Goal: Task Accomplishment & Management: Use online tool/utility

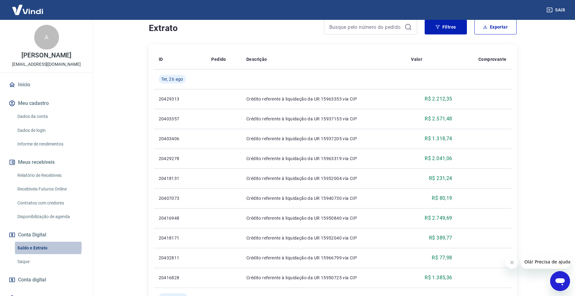
click at [40, 247] on link "Saldo e Extrato" at bounding box center [50, 248] width 70 height 13
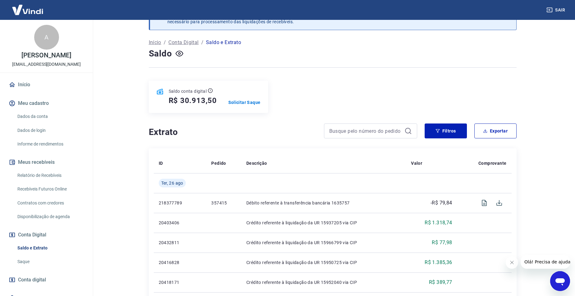
scroll to position [31, 0]
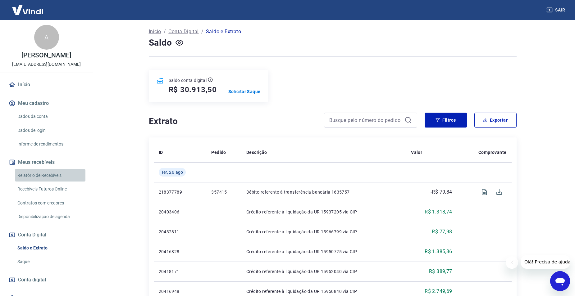
click at [58, 174] on link "Relatório de Recebíveis" at bounding box center [50, 175] width 70 height 13
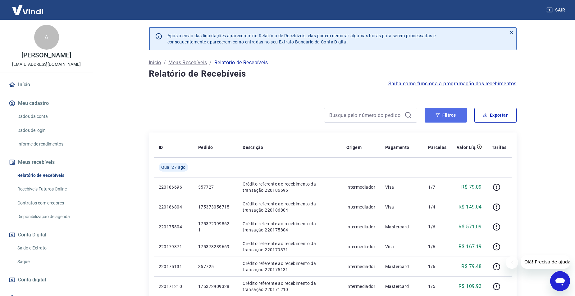
click at [455, 112] on button "Filtros" at bounding box center [445, 115] width 42 height 15
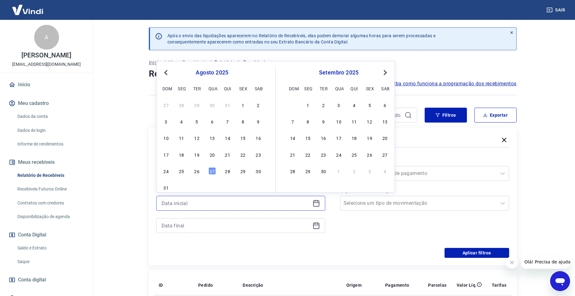
click at [228, 207] on input at bounding box center [235, 203] width 148 height 9
click at [196, 171] on div "26" at bounding box center [196, 170] width 7 height 7
type input "[DATE]"
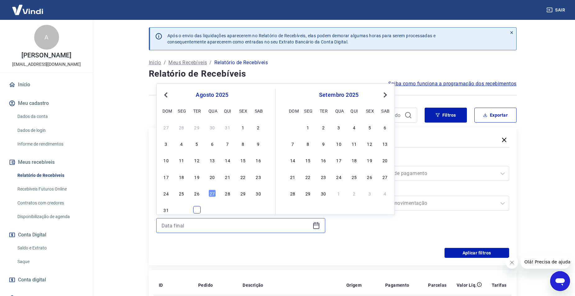
drag, startPoint x: 197, startPoint y: 226, endPoint x: 195, endPoint y: 207, distance: 18.7
click at [197, 226] on input at bounding box center [235, 225] width 148 height 9
click at [198, 191] on div "26" at bounding box center [196, 193] width 7 height 7
type input "[DATE]"
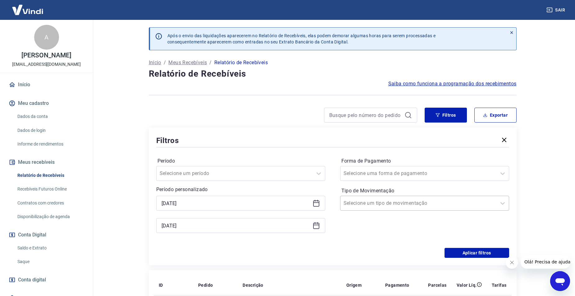
click at [384, 203] on input "Tipo de Movimentação" at bounding box center [374, 203] width 63 height 7
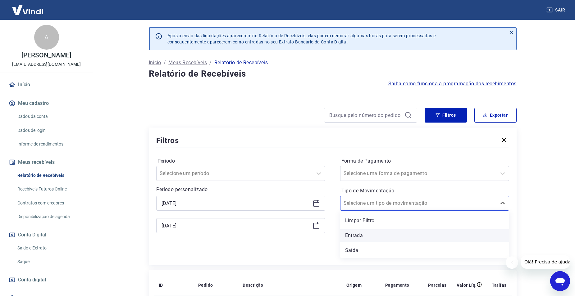
click at [368, 231] on div "Entrada" at bounding box center [424, 235] width 169 height 12
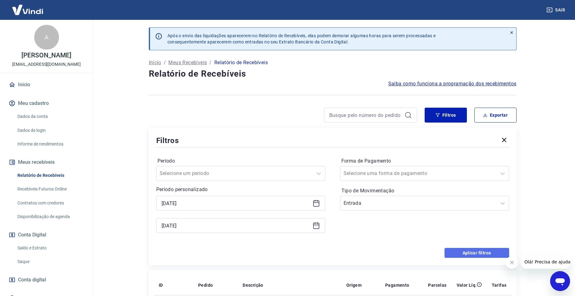
click at [463, 251] on button "Aplicar filtros" at bounding box center [476, 253] width 65 height 10
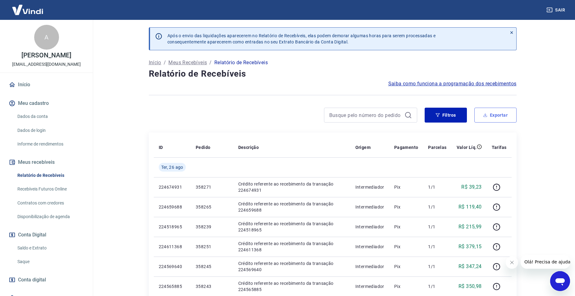
click at [504, 116] on button "Exportar" at bounding box center [495, 115] width 42 height 15
type input "[DATE]"
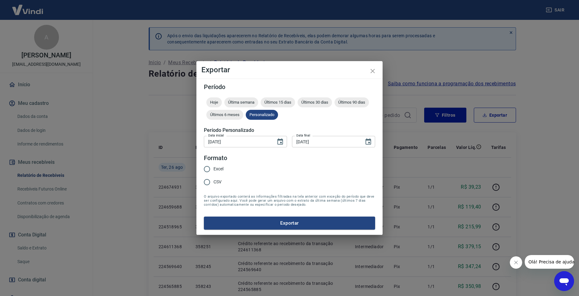
click at [221, 170] on span "Excel" at bounding box center [219, 169] width 10 height 7
click at [214, 170] on input "Excel" at bounding box center [207, 169] width 13 height 13
radio input "true"
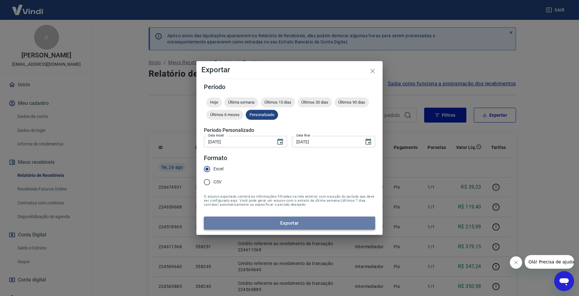
click at [258, 222] on button "Exportar" at bounding box center [289, 223] width 171 height 13
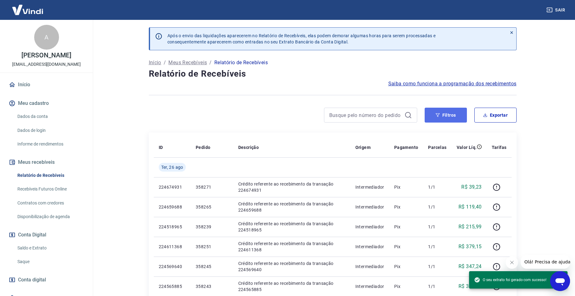
click at [462, 116] on button "Filtros" at bounding box center [445, 115] width 42 height 15
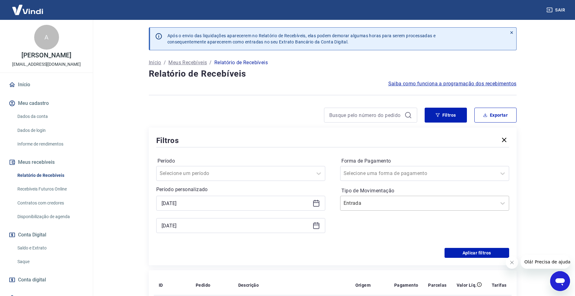
click at [358, 208] on div "Entrada" at bounding box center [418, 203] width 156 height 11
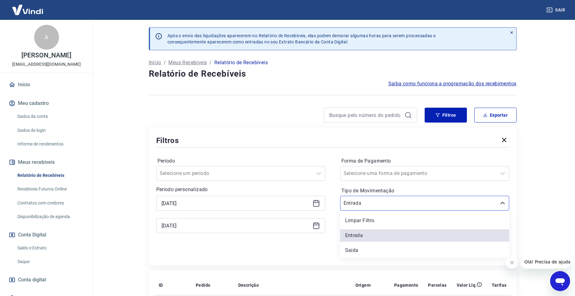
drag, startPoint x: 354, startPoint y: 251, endPoint x: 345, endPoint y: 240, distance: 13.9
click at [354, 251] on div "Saída" at bounding box center [424, 250] width 169 height 12
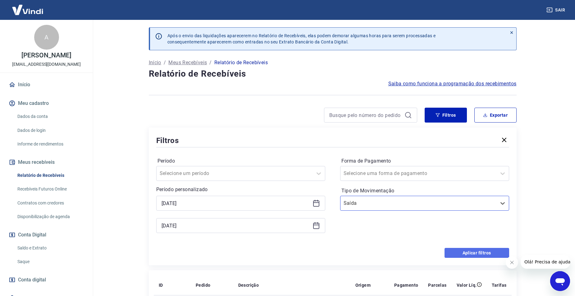
click at [485, 250] on button "Aplicar filtros" at bounding box center [476, 253] width 65 height 10
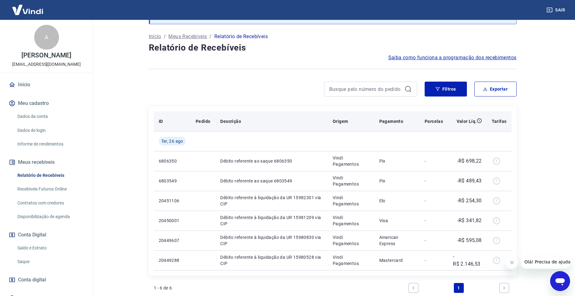
scroll to position [62, 0]
